Goal: Entertainment & Leisure: Consume media (video, audio)

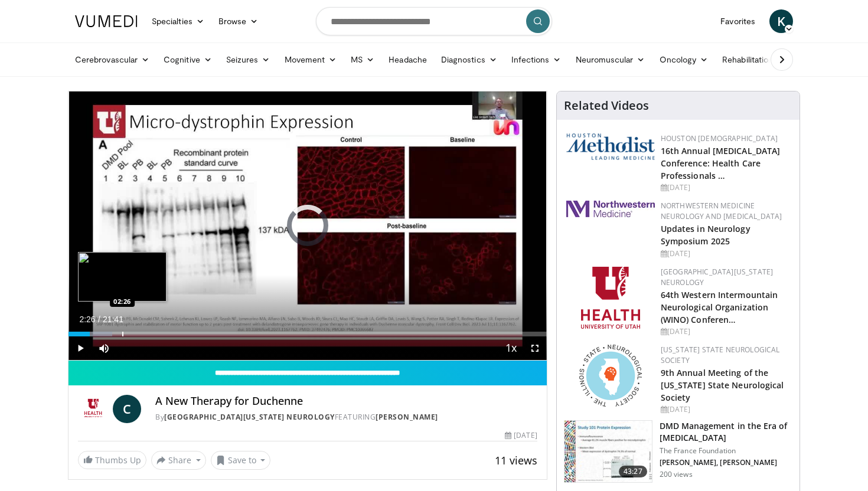
click at [122, 334] on div "Progress Bar" at bounding box center [122, 334] width 1 height 5
click at [146, 333] on div "Progress Bar" at bounding box center [146, 334] width 1 height 5
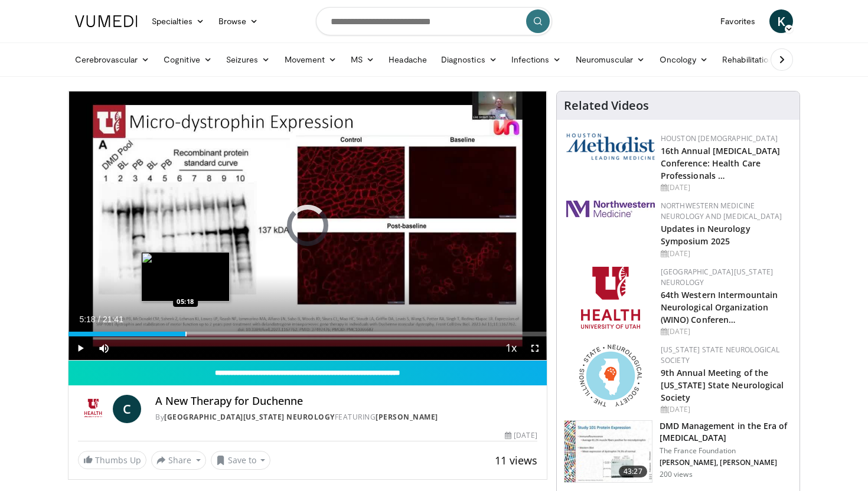
click at [185, 331] on div "Loaded : 21.34% 05:18 05:18" at bounding box center [307, 330] width 478 height 11
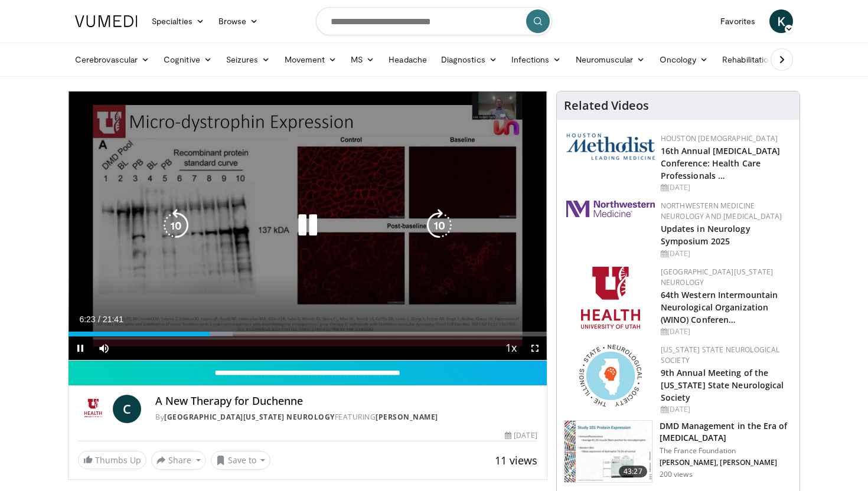
click at [306, 232] on icon "Video Player" at bounding box center [307, 225] width 33 height 33
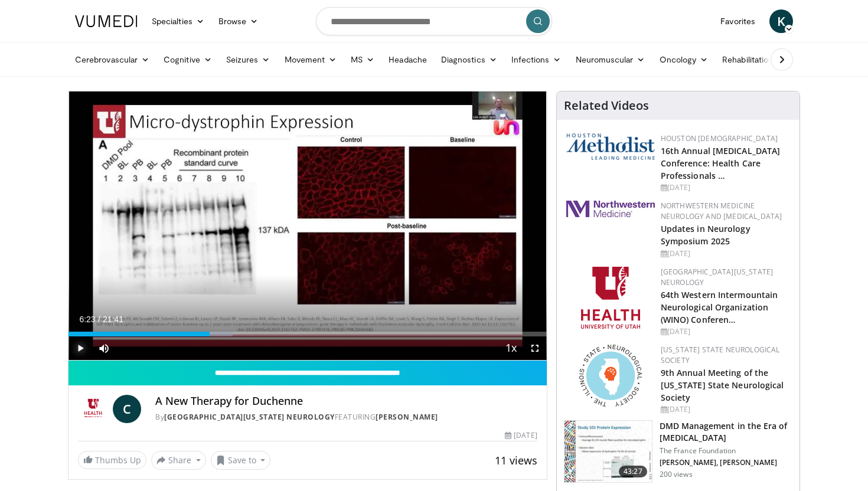
click at [81, 352] on span "Video Player" at bounding box center [80, 348] width 24 height 24
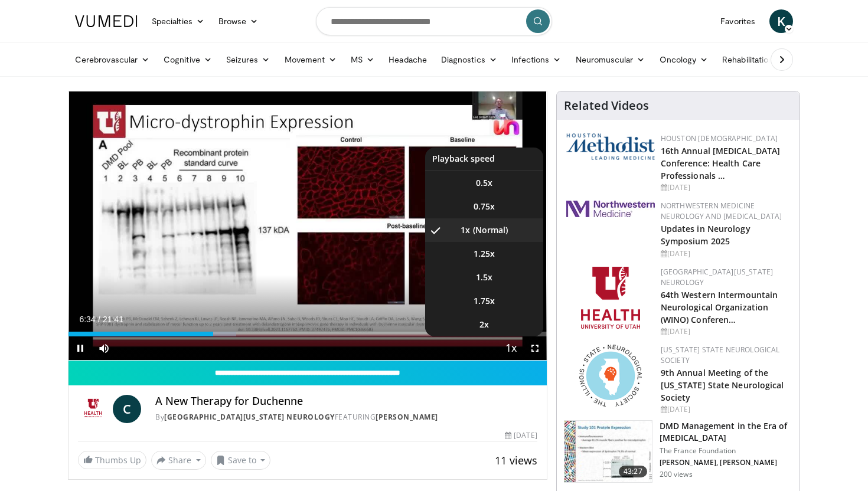
click at [513, 343] on span "Video Player" at bounding box center [511, 349] width 17 height 24
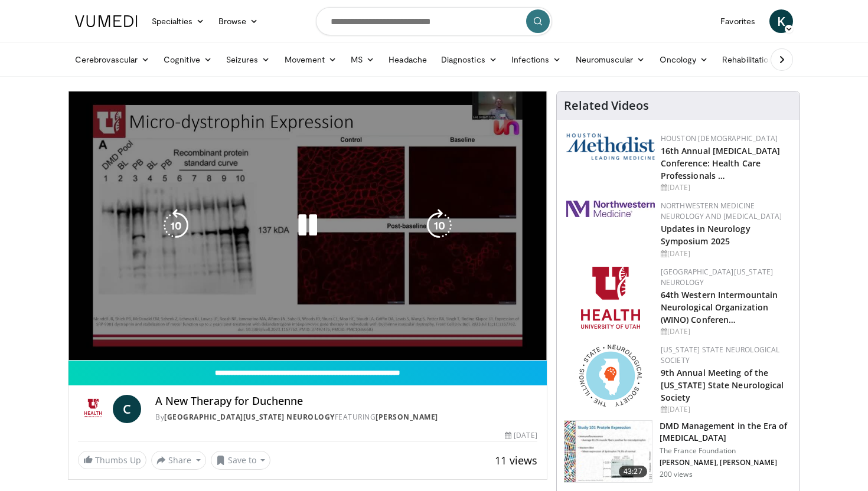
click at [513, 343] on video-js "**********" at bounding box center [307, 225] width 478 height 269
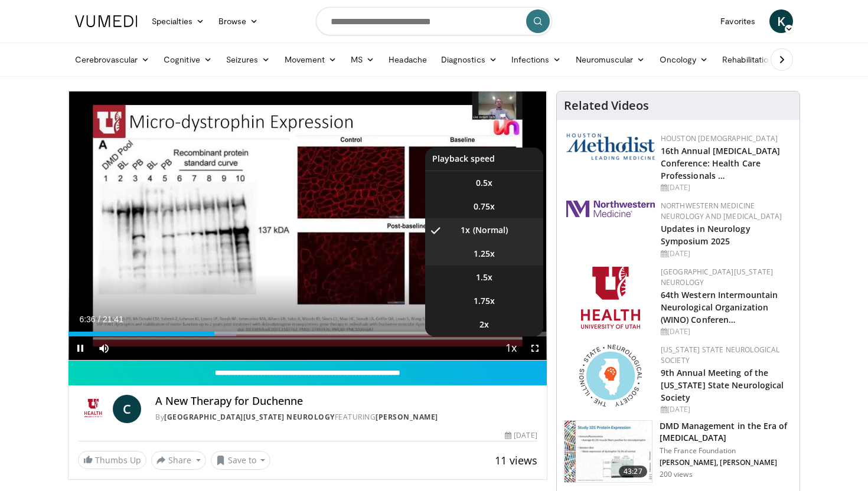
click at [498, 255] on li "1.25x" at bounding box center [484, 254] width 118 height 24
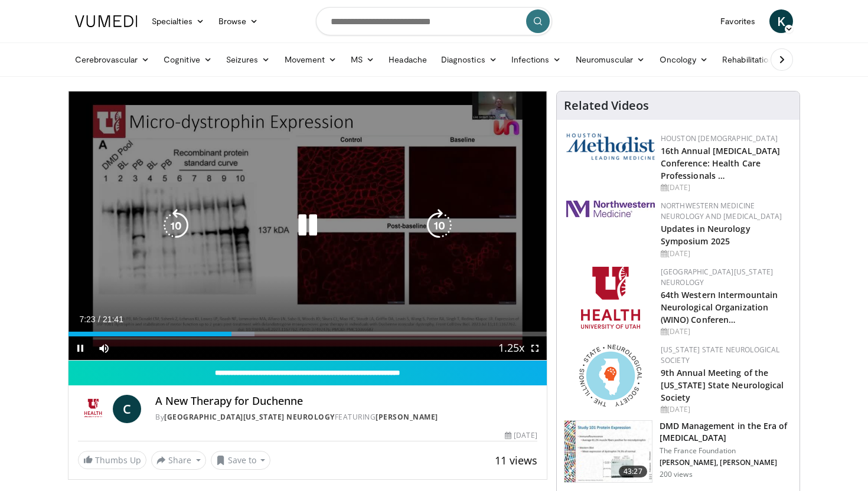
click at [312, 224] on icon "Video Player" at bounding box center [307, 225] width 33 height 33
click at [309, 217] on icon "Video Player" at bounding box center [307, 225] width 33 height 33
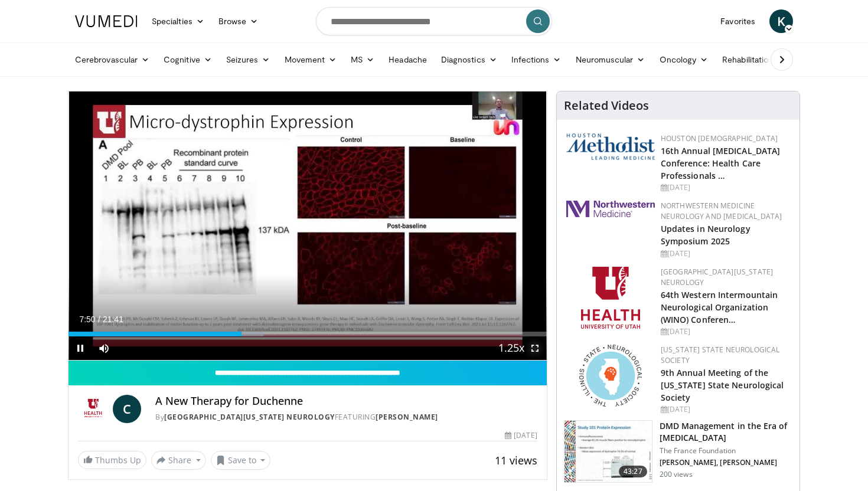
click at [531, 348] on span "Video Player" at bounding box center [535, 348] width 24 height 24
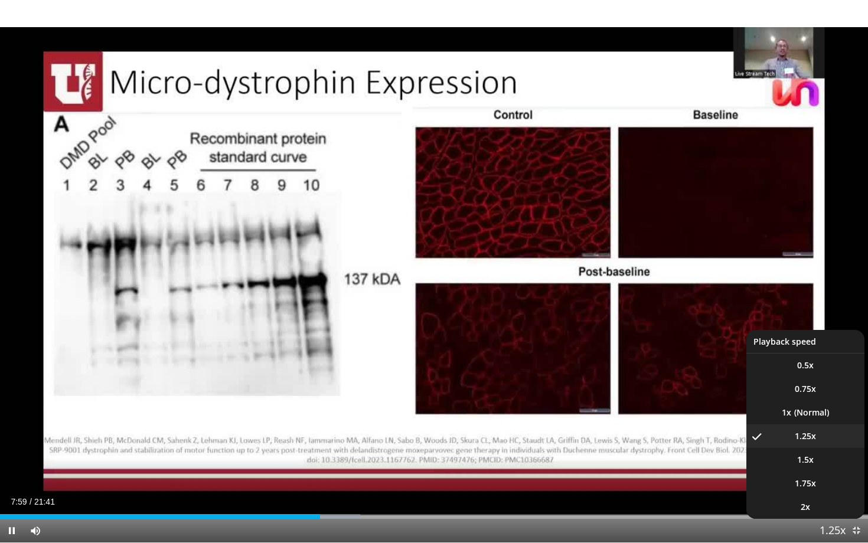
click at [834, 490] on span "Video Player" at bounding box center [832, 531] width 17 height 24
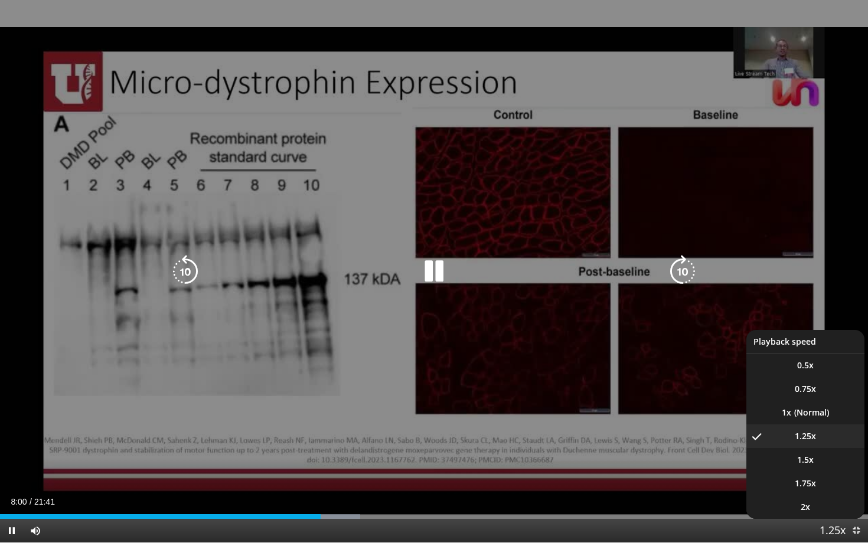
click at [834, 490] on span "Video Player" at bounding box center [832, 531] width 17 height 24
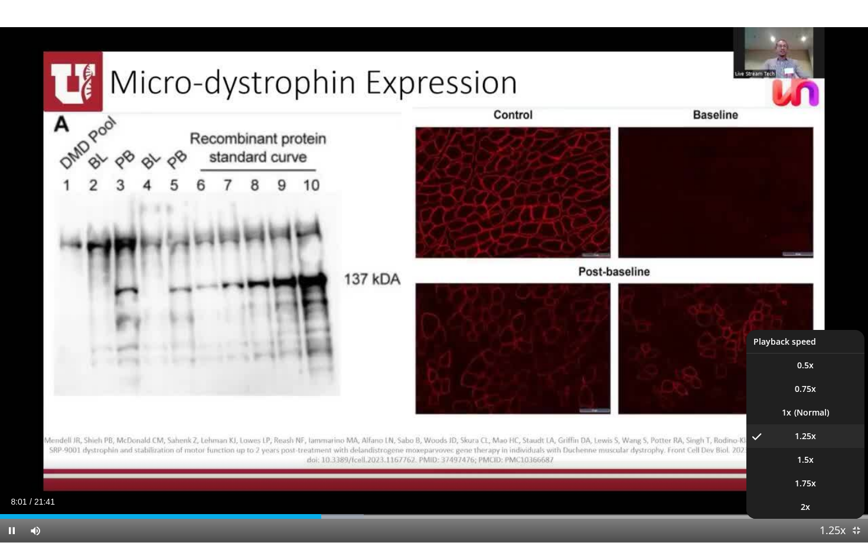
click at [828, 490] on span "Video Player" at bounding box center [832, 531] width 17 height 24
click at [828, 490] on video-js "**********" at bounding box center [434, 271] width 868 height 543
click at [802, 460] on span "1.5x" at bounding box center [805, 460] width 17 height 12
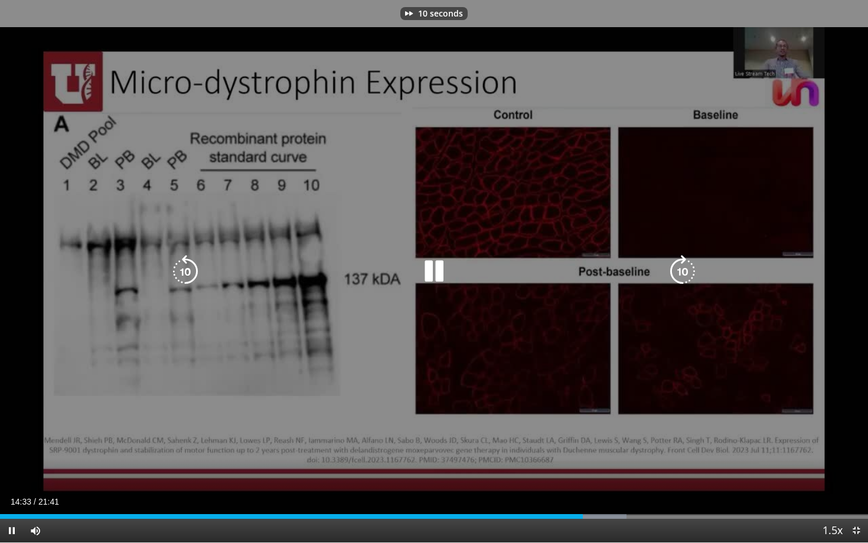
click at [443, 271] on icon "Video Player" at bounding box center [433, 271] width 33 height 33
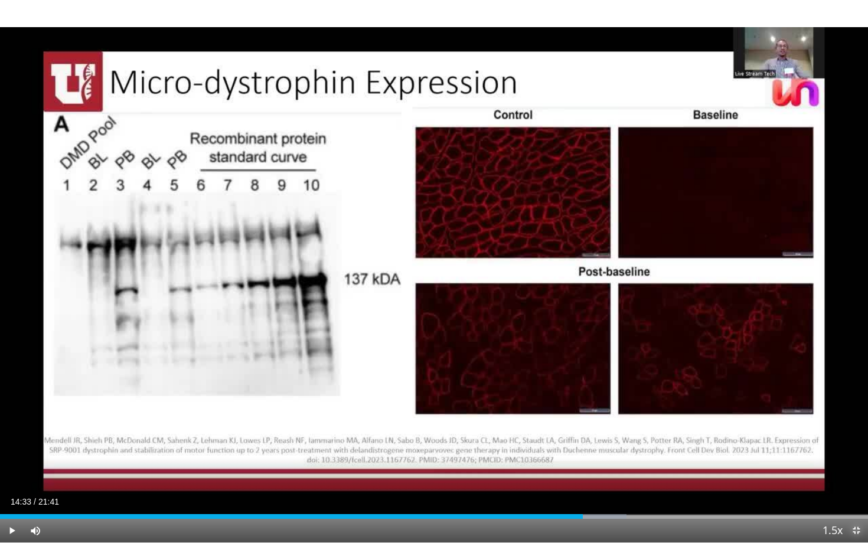
click at [856, 490] on span "Video Player" at bounding box center [856, 531] width 24 height 24
